Goal: Task Accomplishment & Management: Manage account settings

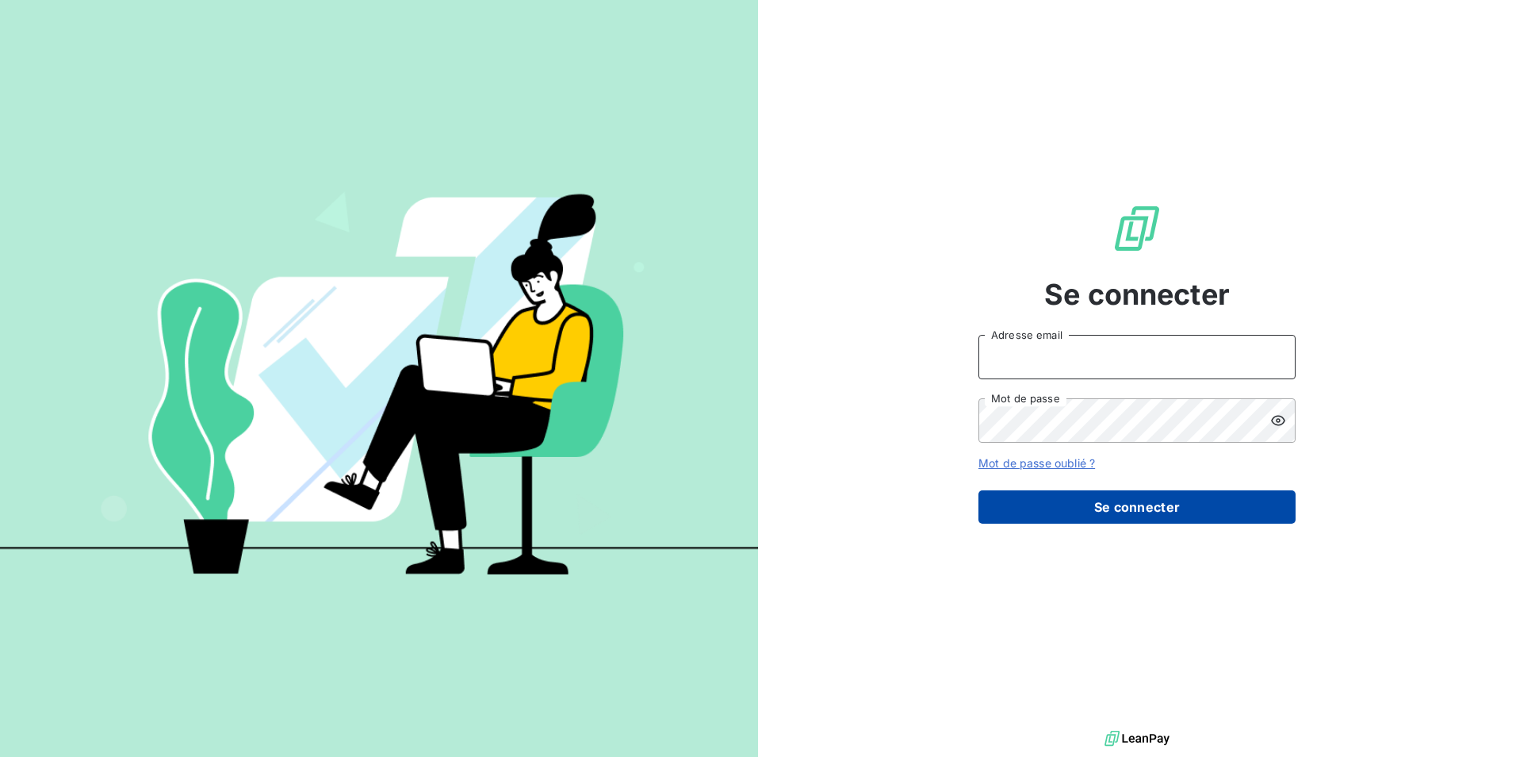
type input "[PERSON_NAME][EMAIL_ADDRESS][DOMAIN_NAME]"
click at [1044, 512] on button "Se connecter" at bounding box center [1137, 506] width 317 height 33
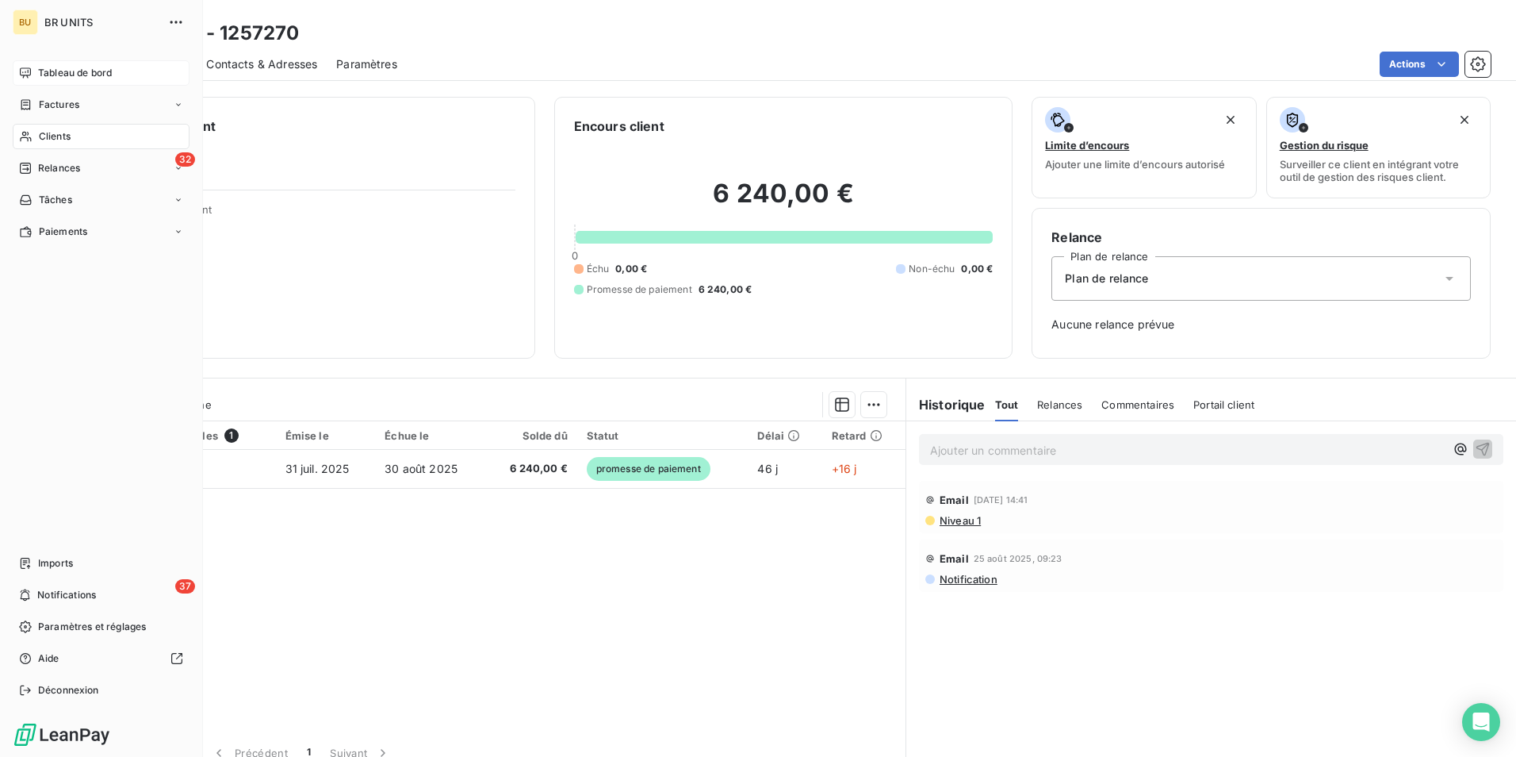
click at [56, 73] on span "Tableau de bord" at bounding box center [75, 73] width 74 height 14
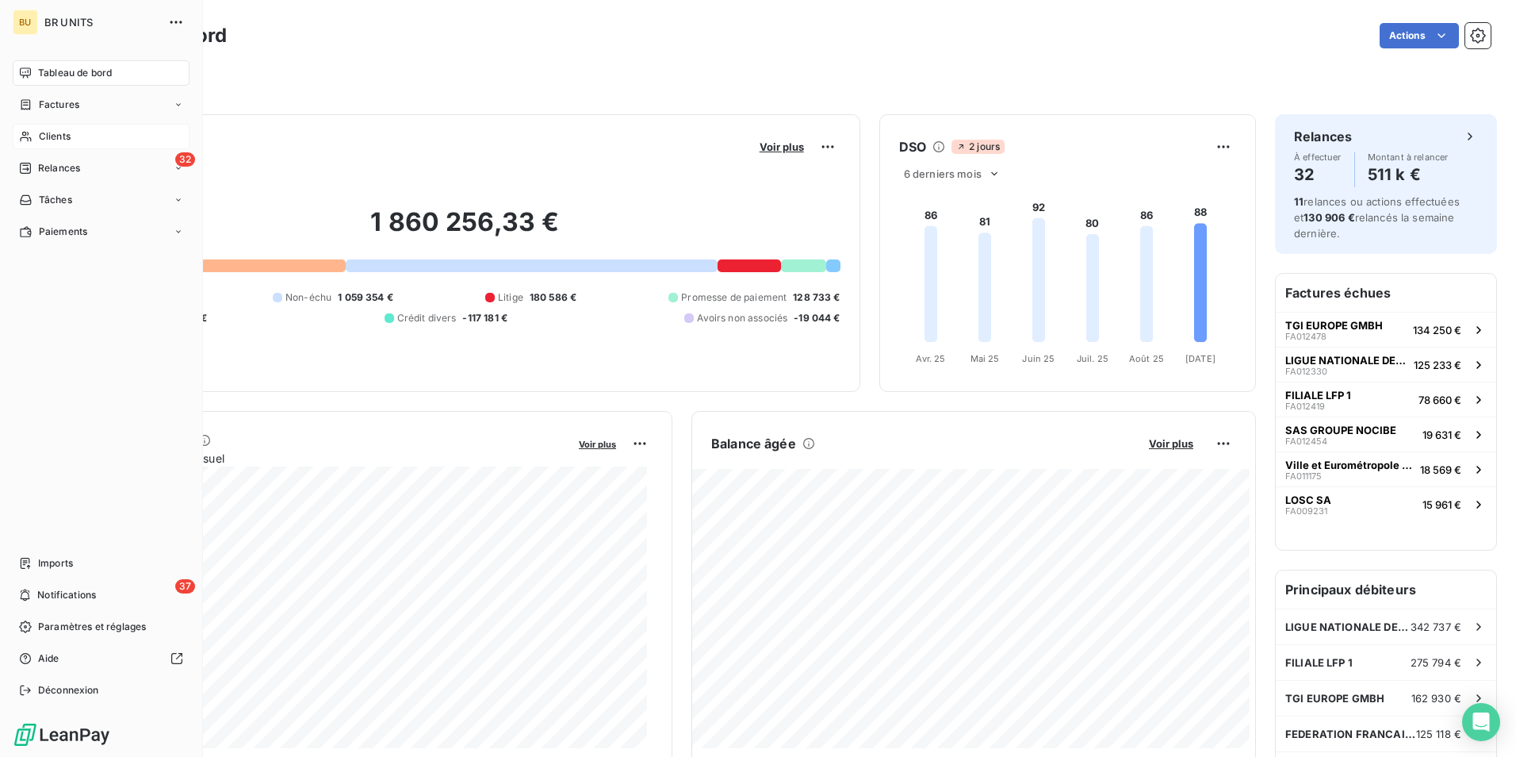
click at [47, 136] on span "Clients" at bounding box center [55, 136] width 32 height 14
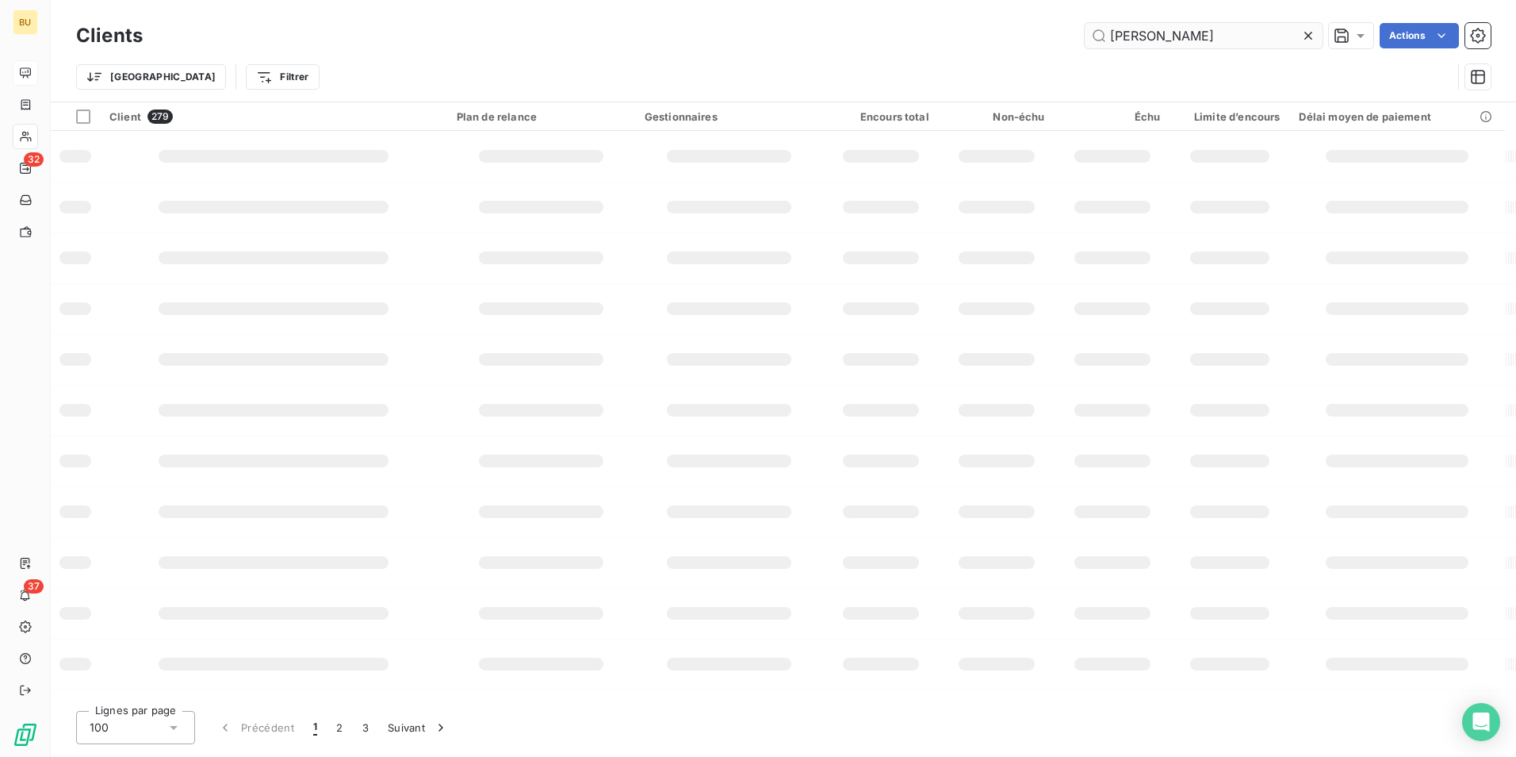
type input "[PERSON_NAME]"
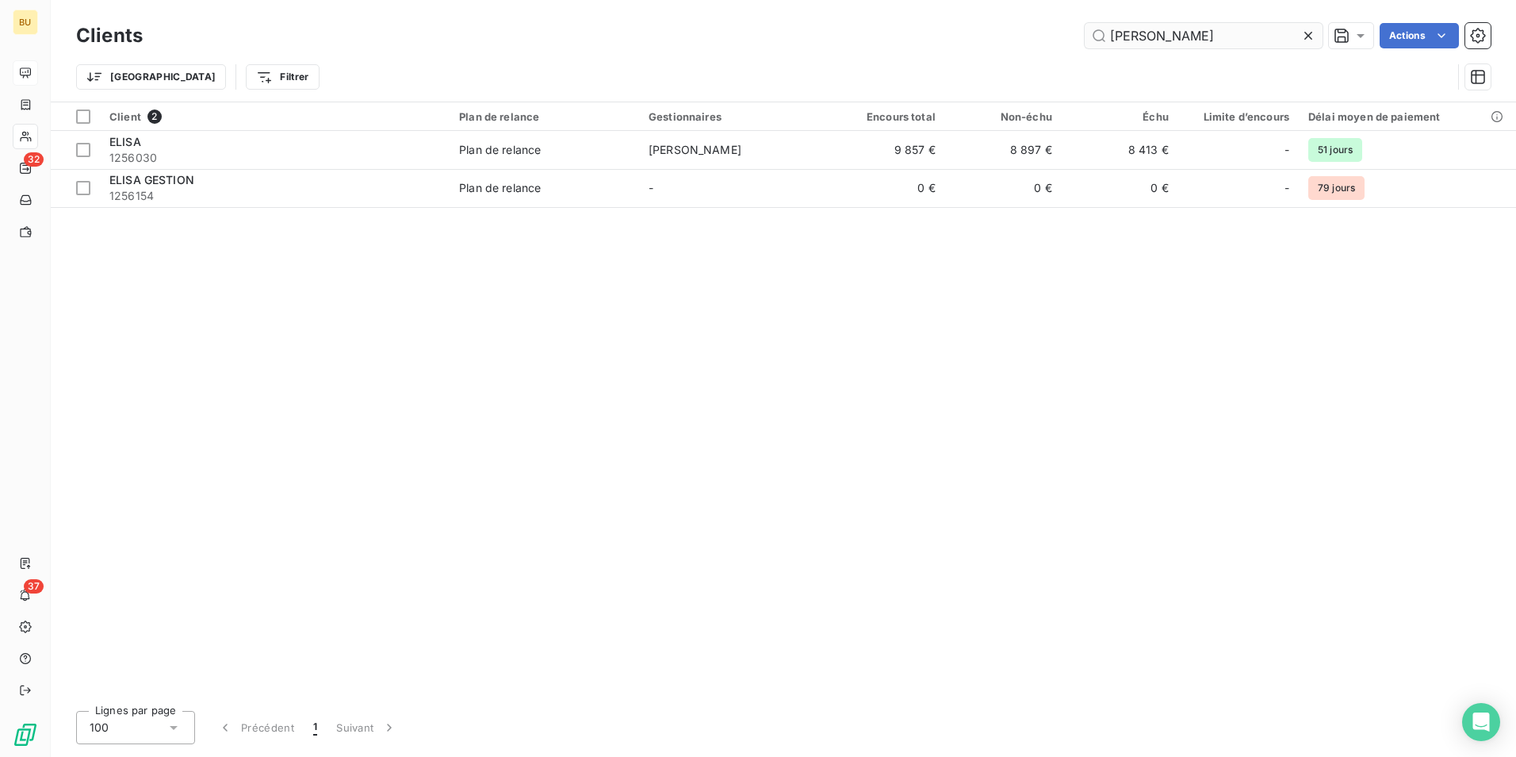
click at [1172, 39] on input "[PERSON_NAME]" at bounding box center [1204, 35] width 238 height 25
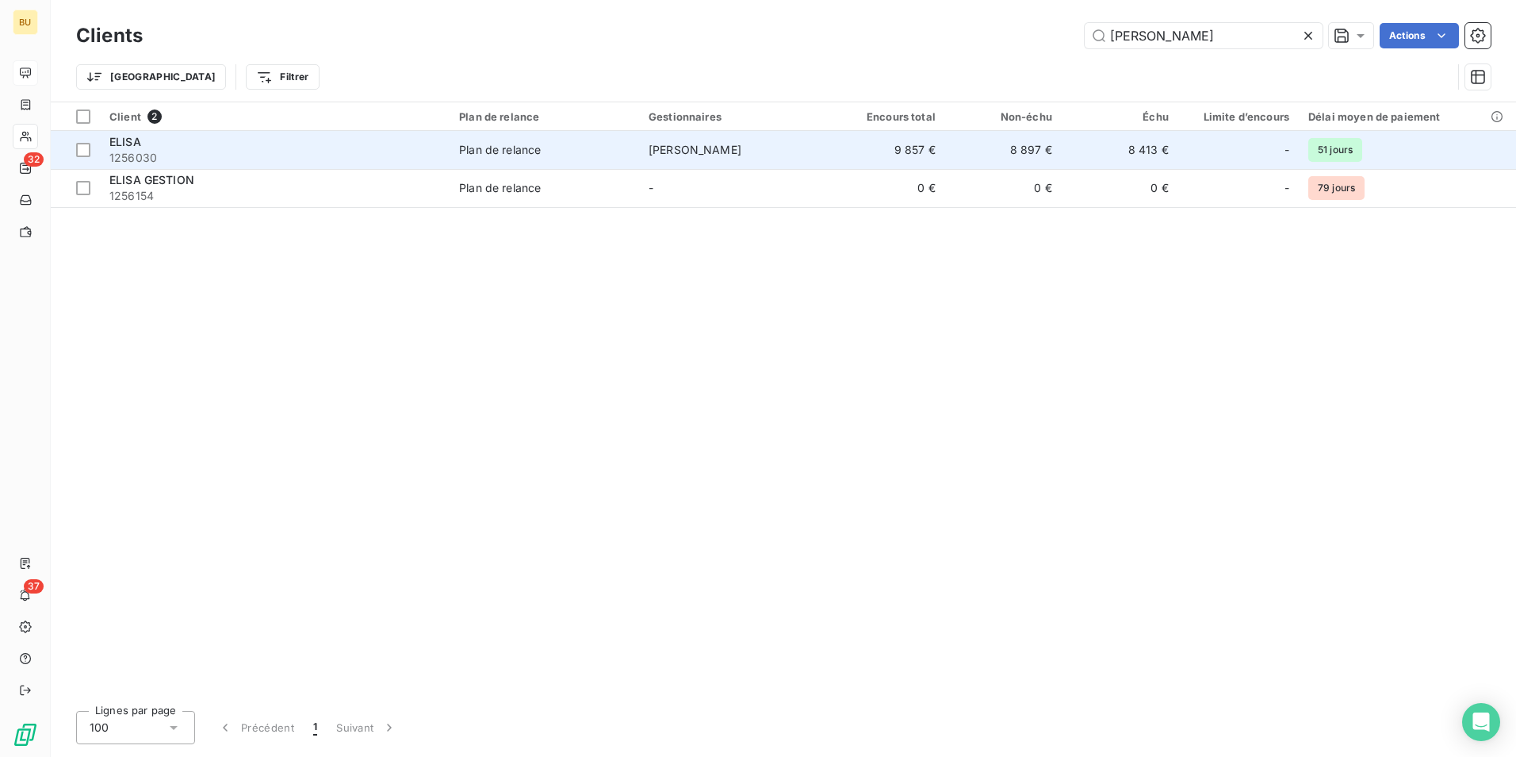
click at [459, 149] on td "Plan de relance" at bounding box center [545, 150] width 190 height 38
